Goal: Navigation & Orientation: Find specific page/section

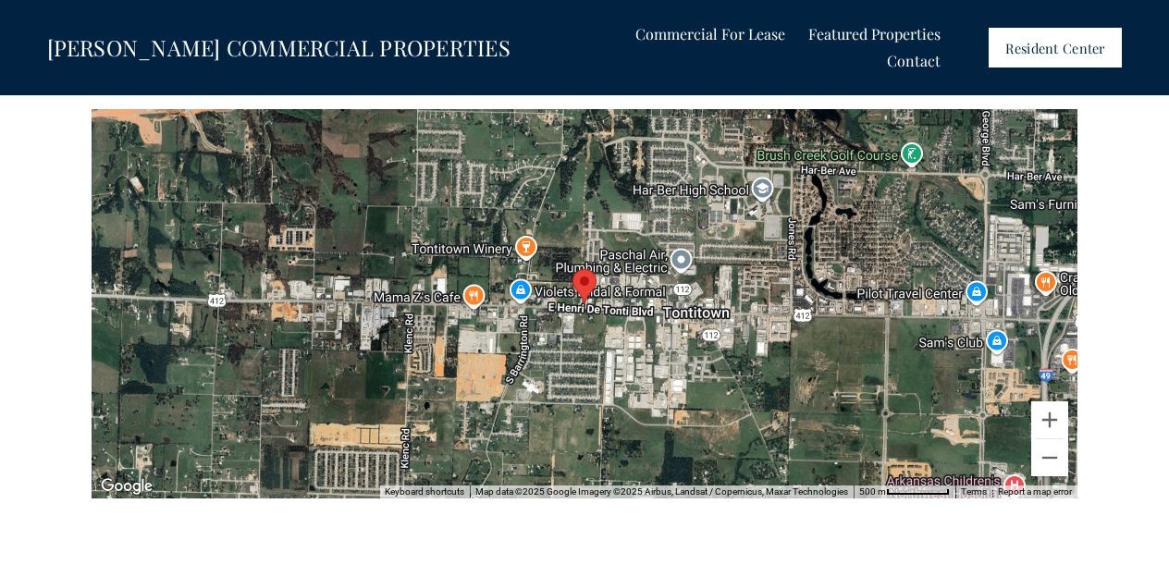
scroll to position [5391, 0]
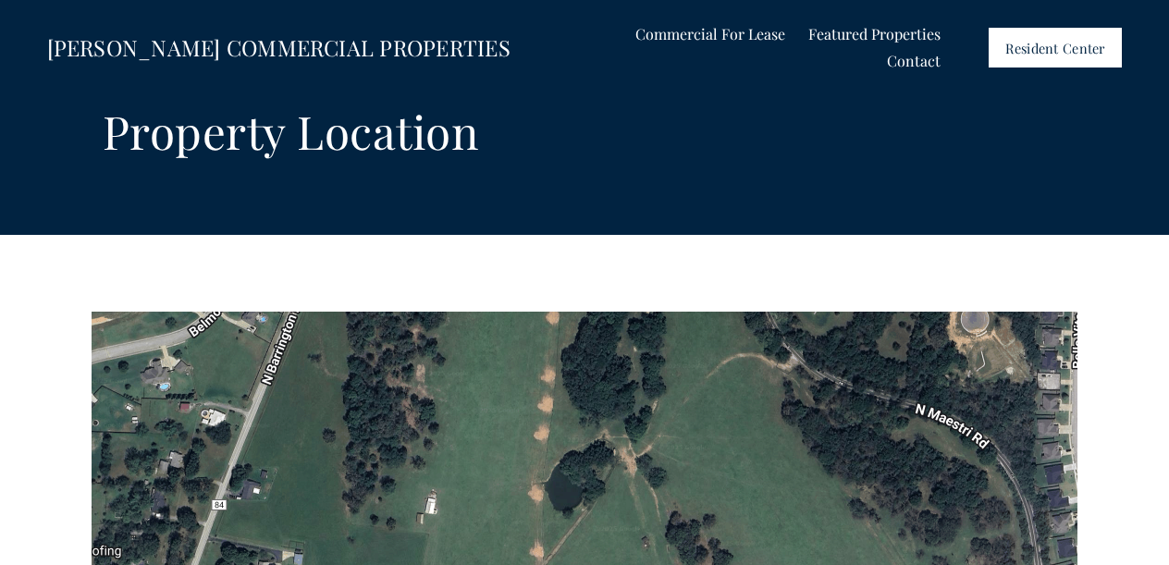
click at [0, 0] on span "Shops at [GEOGRAPHIC_DATA]" at bounding box center [0, 0] width 0 height 0
